Goal: Navigation & Orientation: Find specific page/section

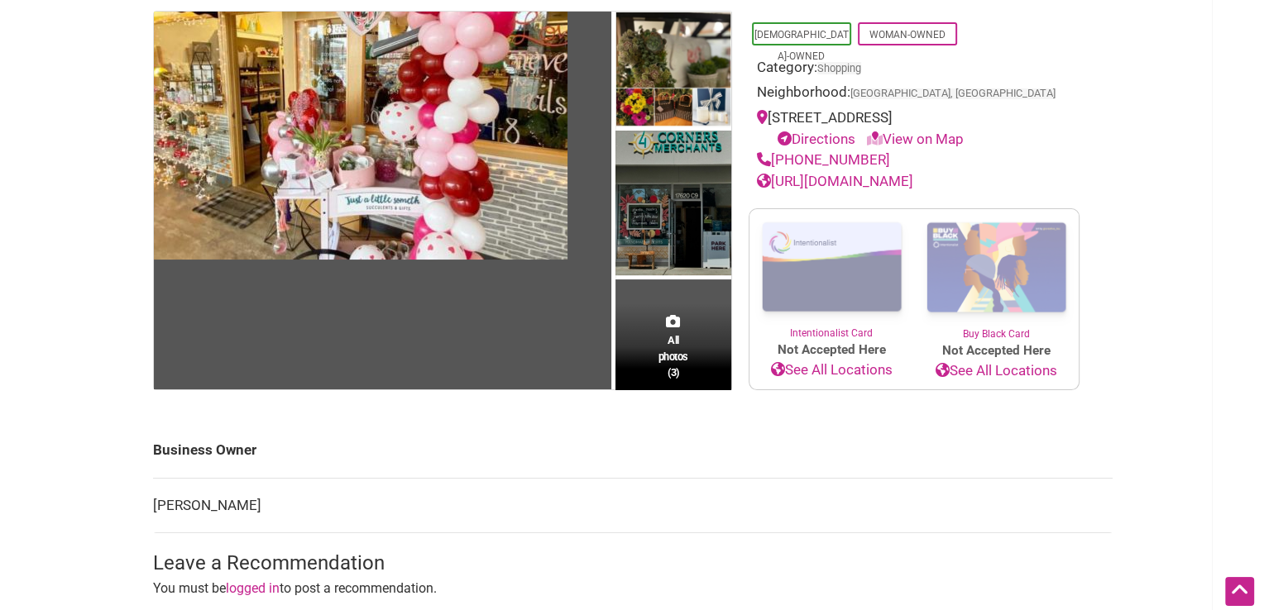
scroll to position [152, 0]
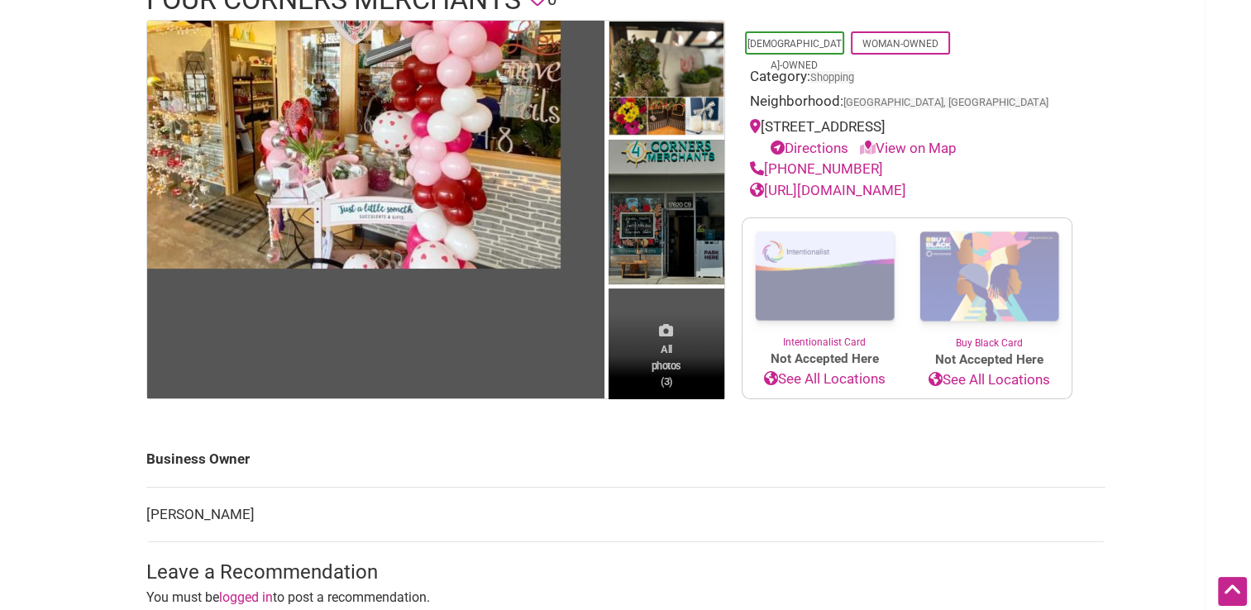
click at [676, 380] on span "All photos (3)" at bounding box center [667, 365] width 30 height 47
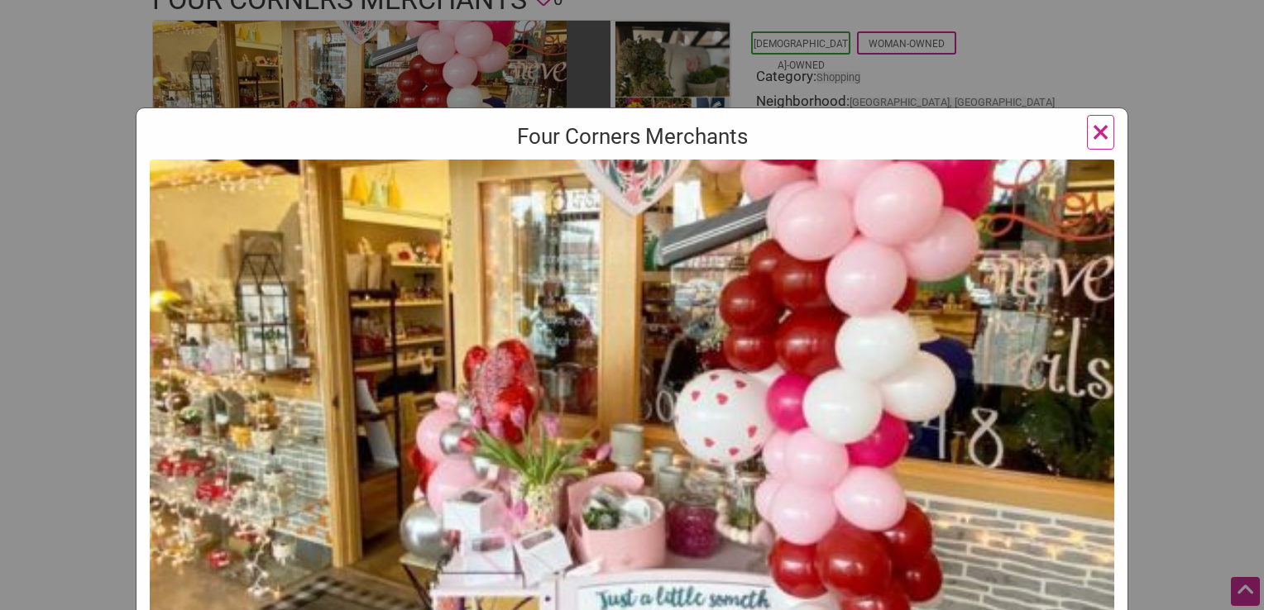
scroll to position [2, 0]
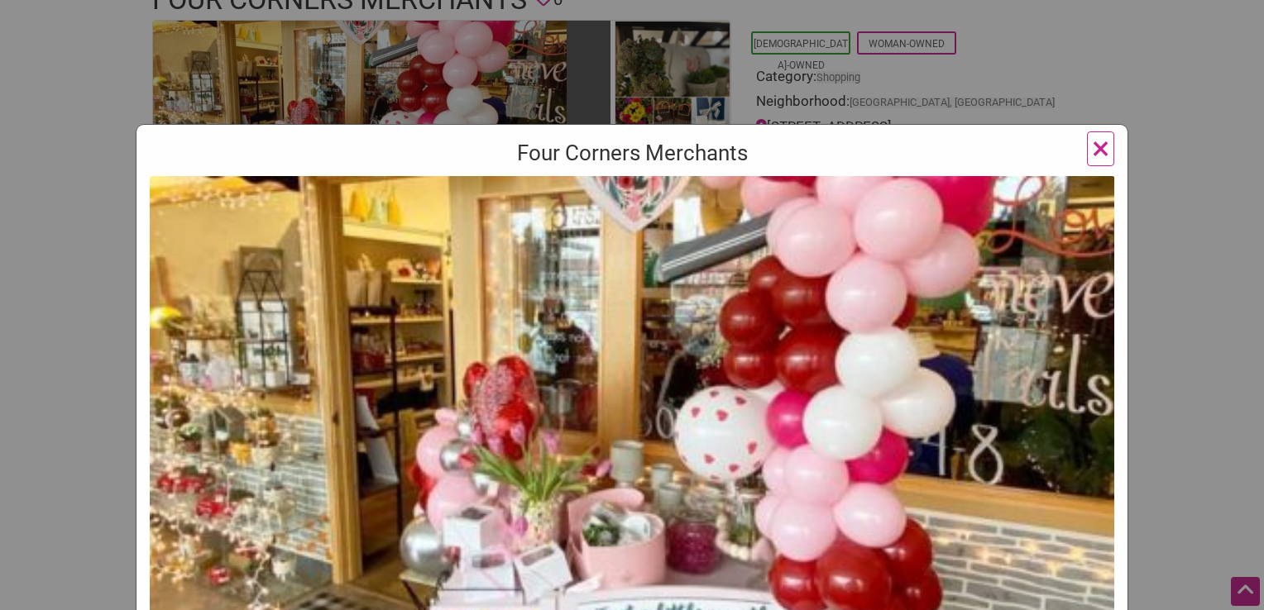
click at [1093, 149] on span "×" at bounding box center [1100, 148] width 17 height 39
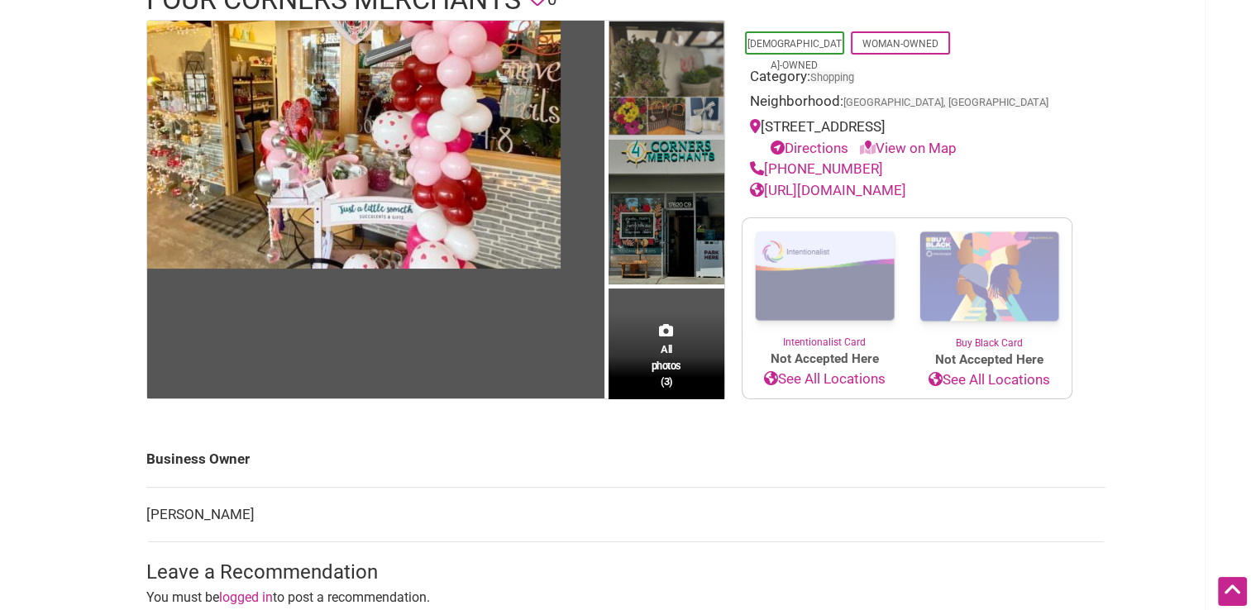
click at [658, 70] on img at bounding box center [667, 81] width 116 height 120
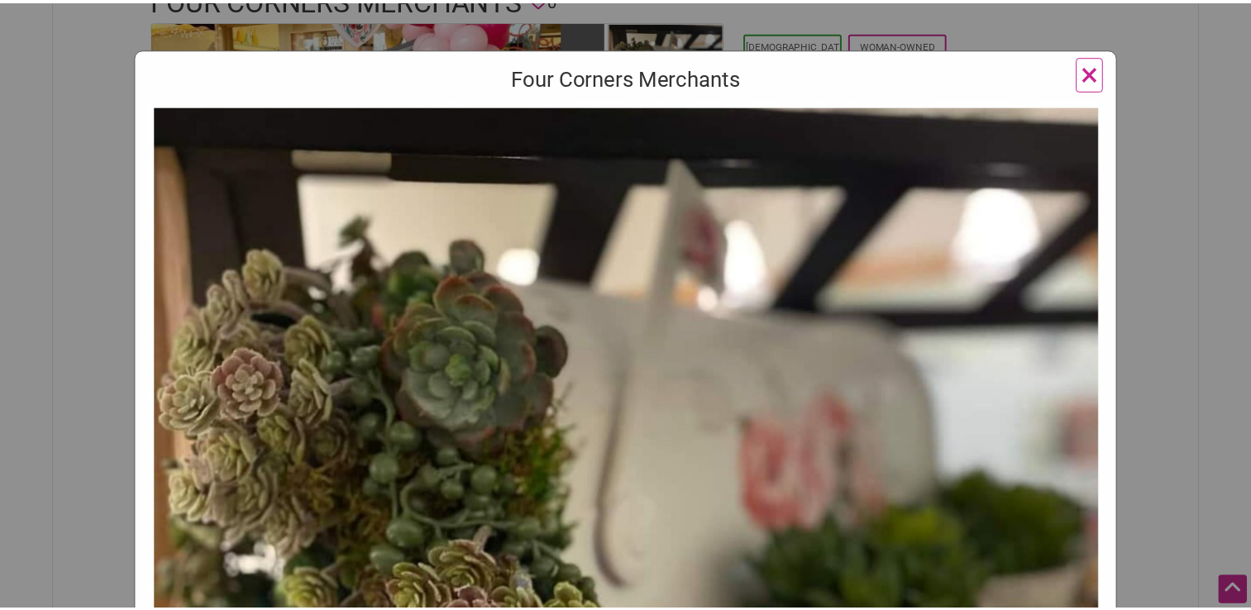
scroll to position [0, 0]
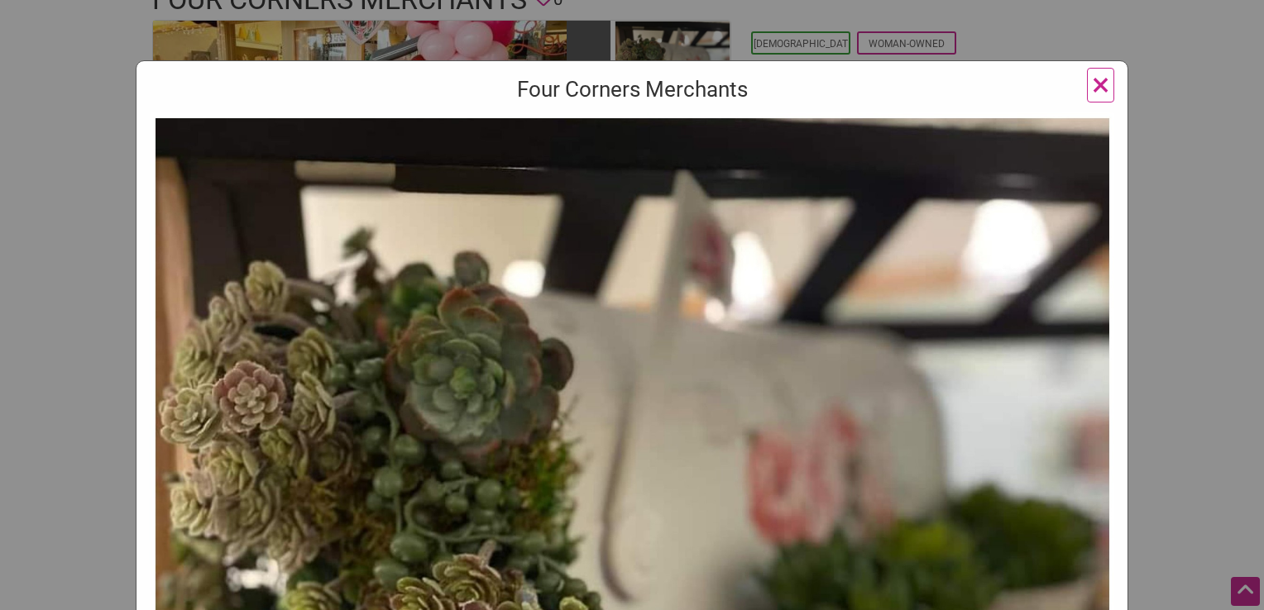
click at [1092, 84] on span "×" at bounding box center [1100, 84] width 17 height 39
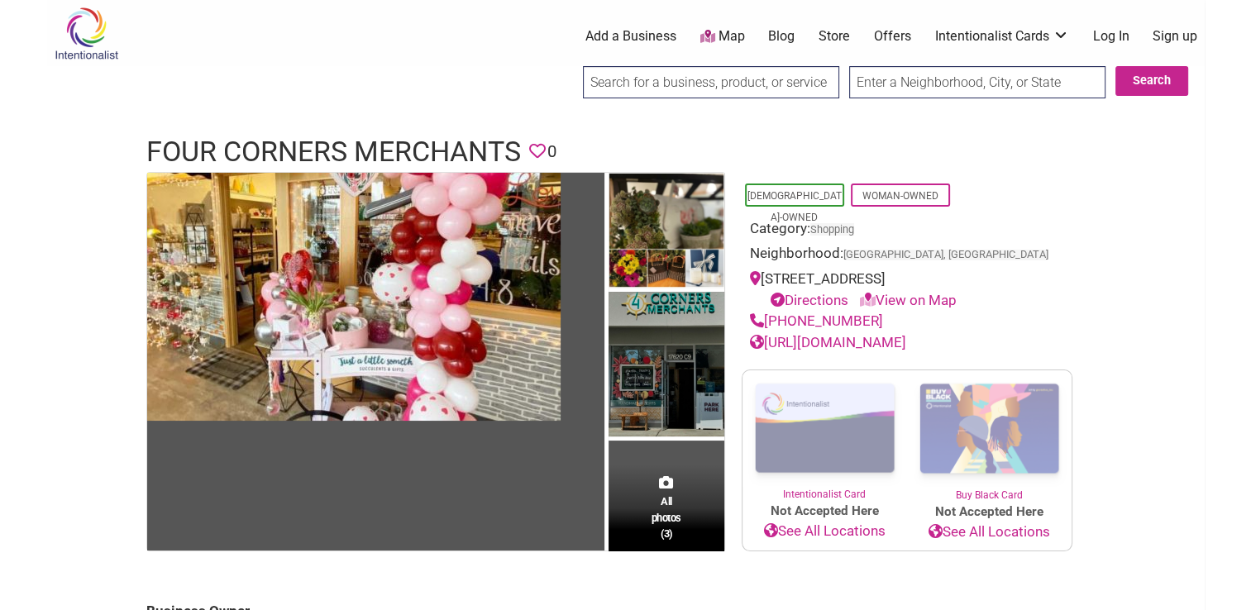
click at [840, 41] on link "Store" at bounding box center [834, 36] width 31 height 18
click at [827, 351] on link "https://www.facebook.com/4cornersmerchants" at bounding box center [828, 342] width 156 height 17
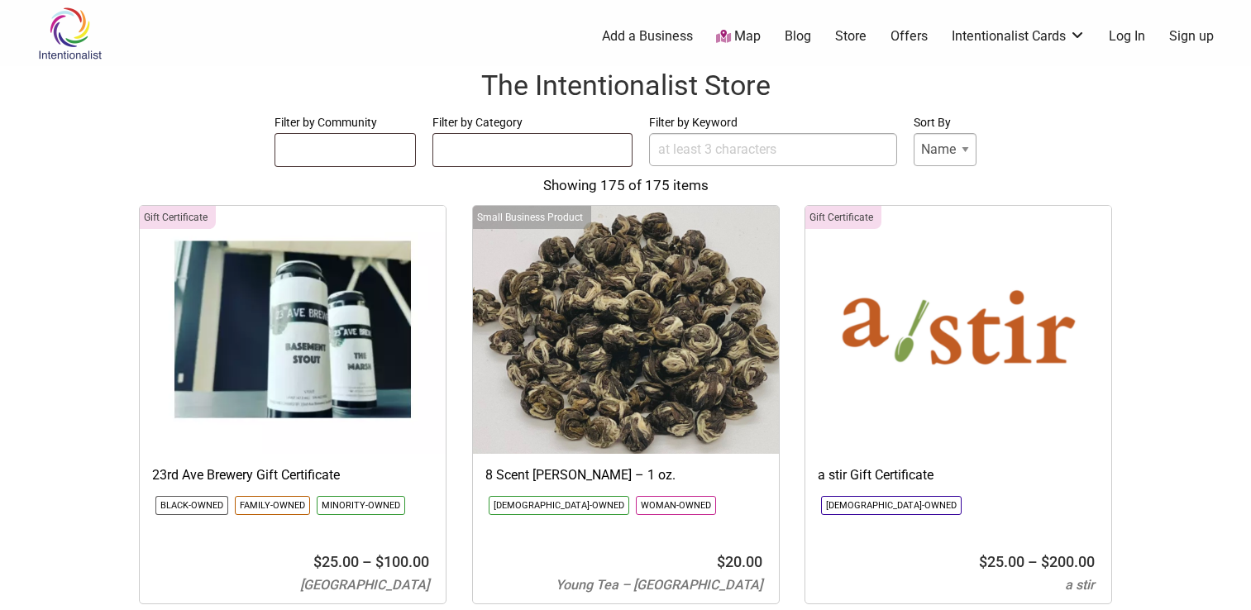
select select
click at [906, 40] on link "Offers" at bounding box center [909, 36] width 37 height 18
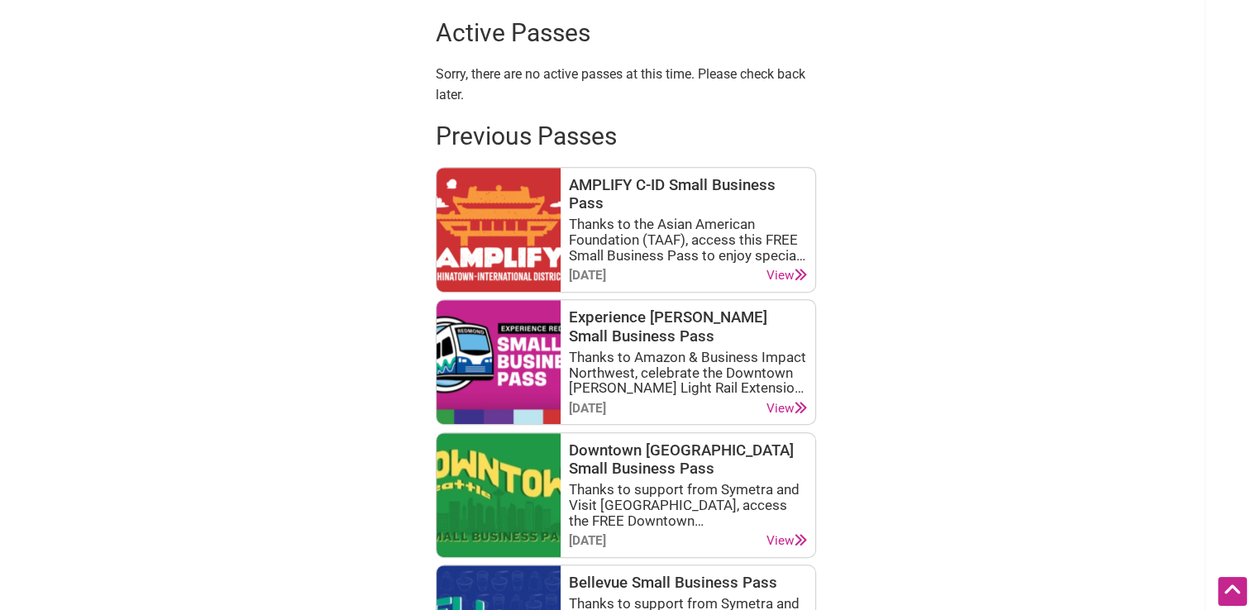
scroll to position [883, 0]
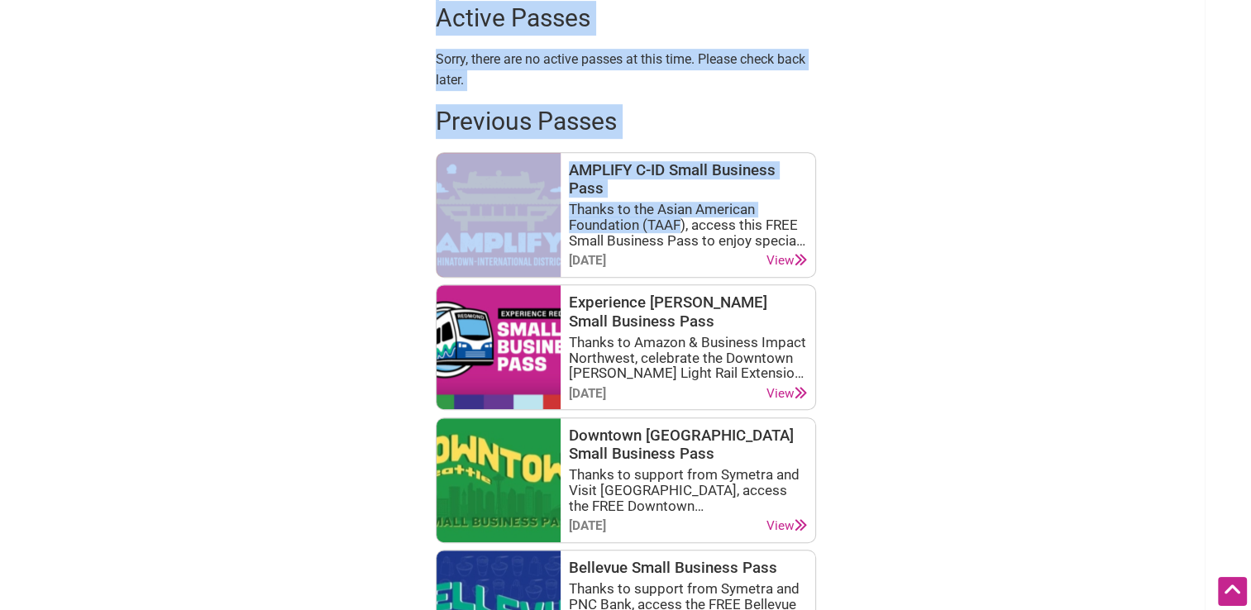
drag, startPoint x: 1237, startPoint y: 222, endPoint x: 1259, endPoint y: 207, distance: 26.2
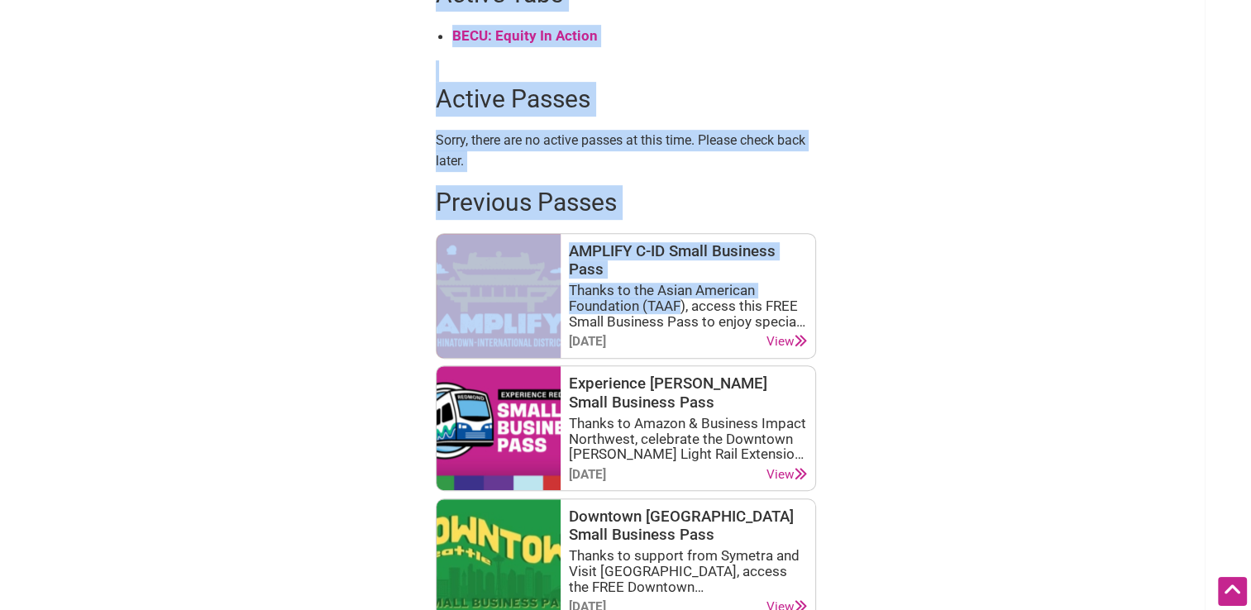
scroll to position [0, 0]
